Goal: Obtain resource: Download file/media

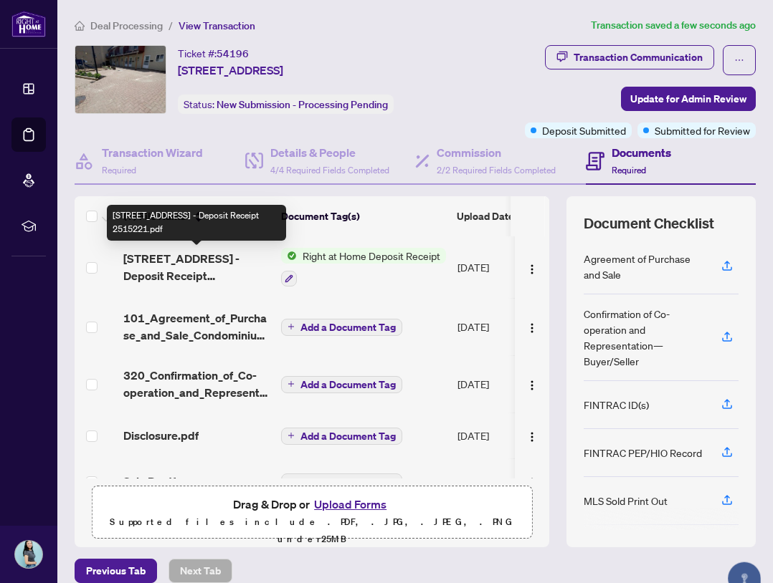
click at [207, 268] on span "[STREET_ADDRESS] - Deposit Receipt 2515221.pdf" at bounding box center [196, 267] width 146 height 34
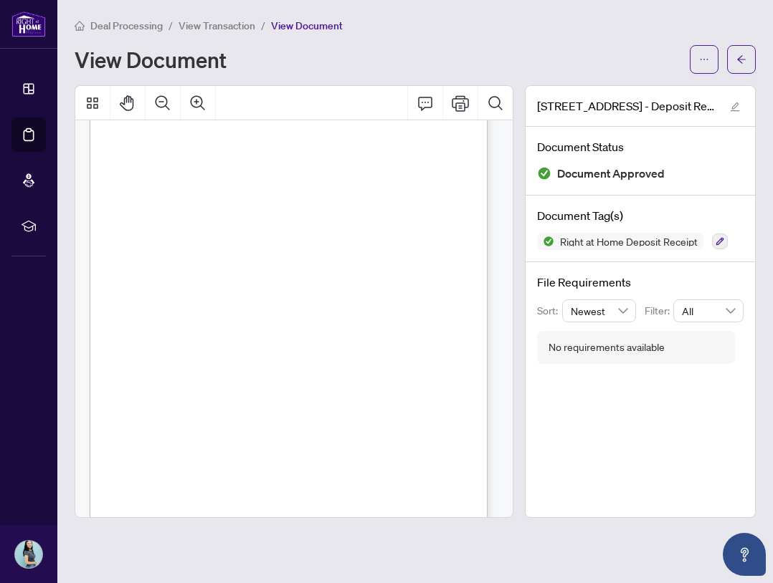
scroll to position [3, 0]
click at [453, 108] on icon "Print" at bounding box center [460, 103] width 17 height 17
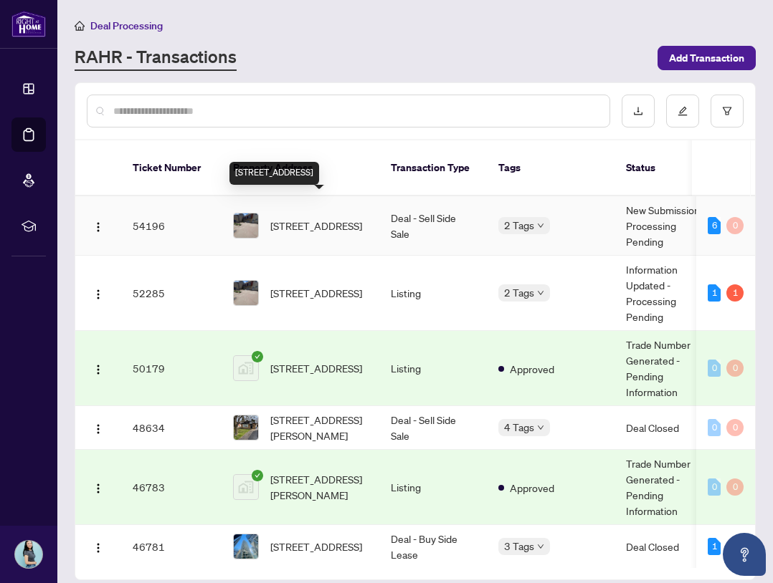
click at [277, 218] on span "[STREET_ADDRESS]" at bounding box center [316, 226] width 92 height 16
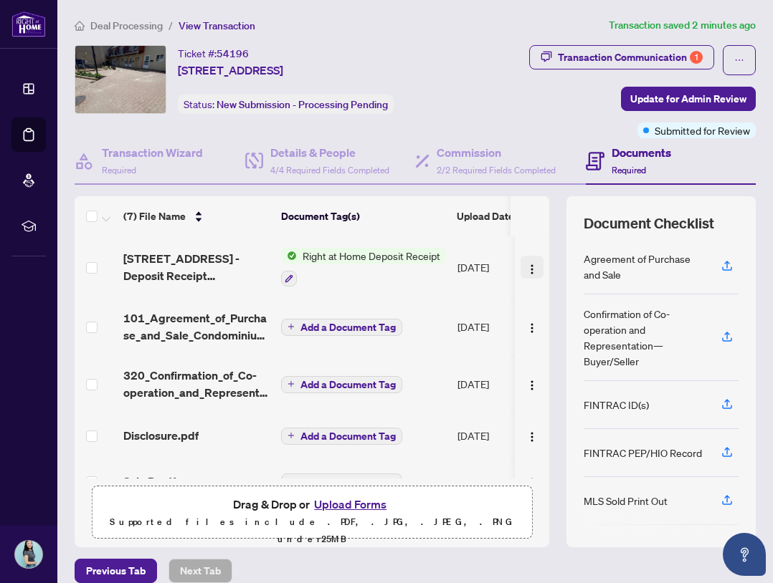
click at [526, 262] on span "button" at bounding box center [531, 267] width 11 height 16
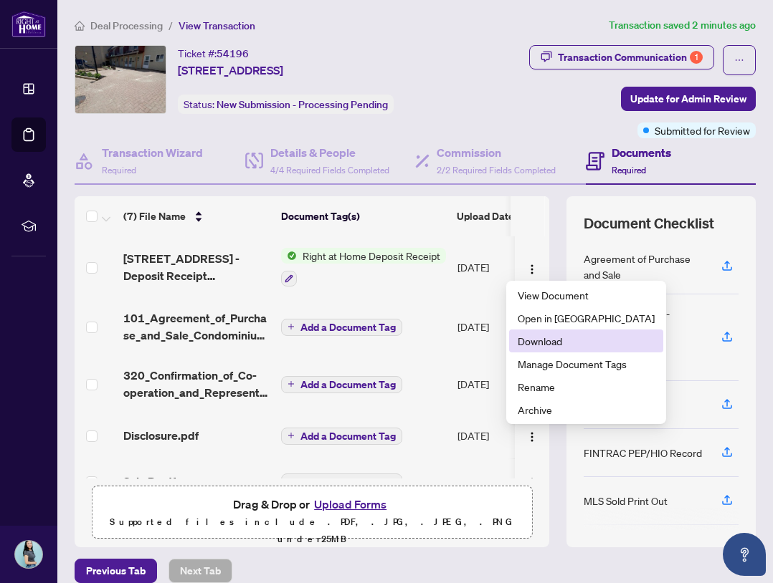
click at [550, 343] on span "Download" at bounding box center [586, 341] width 137 height 16
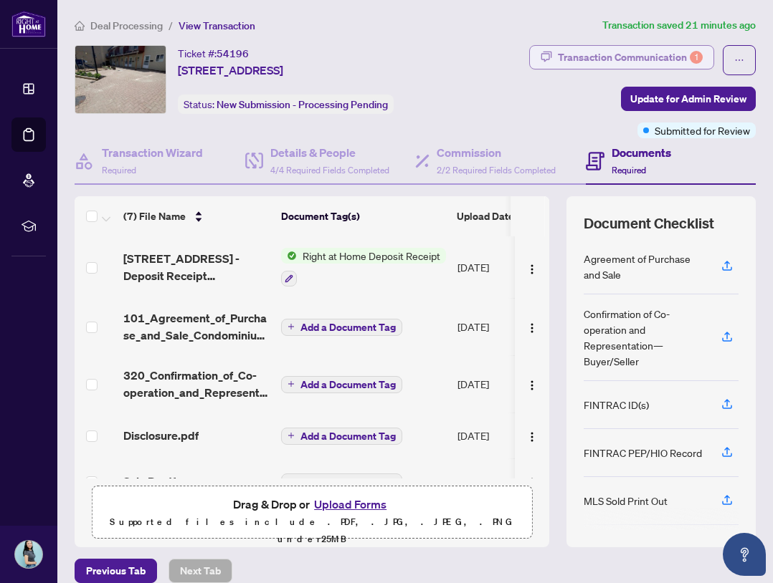
click at [593, 52] on div "Transaction Communication 1" at bounding box center [630, 57] width 145 height 23
